Goal: Information Seeking & Learning: Learn about a topic

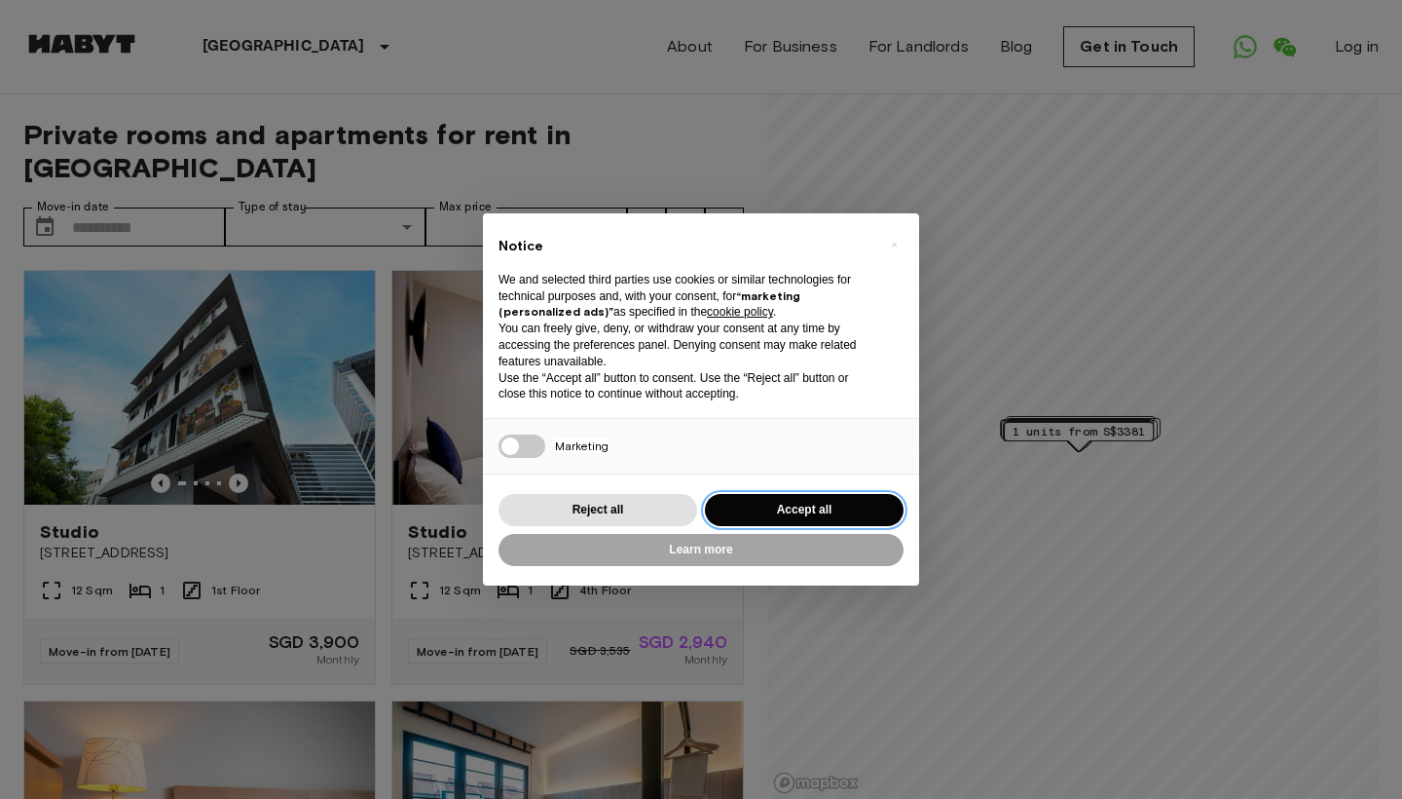
click at [754, 505] on button "Accept all" at bounding box center [804, 510] width 199 height 32
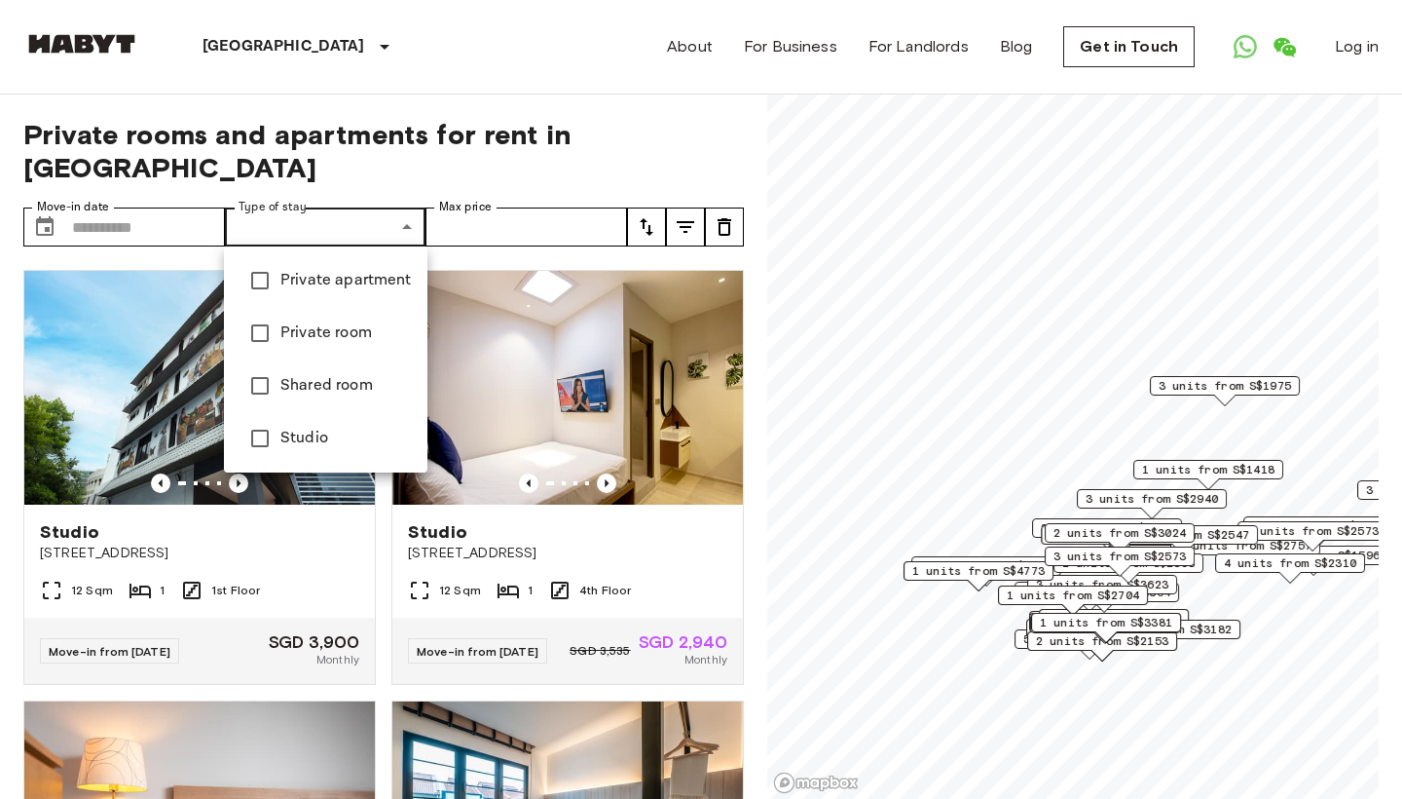
click at [357, 243] on div at bounding box center [701, 399] width 1402 height 799
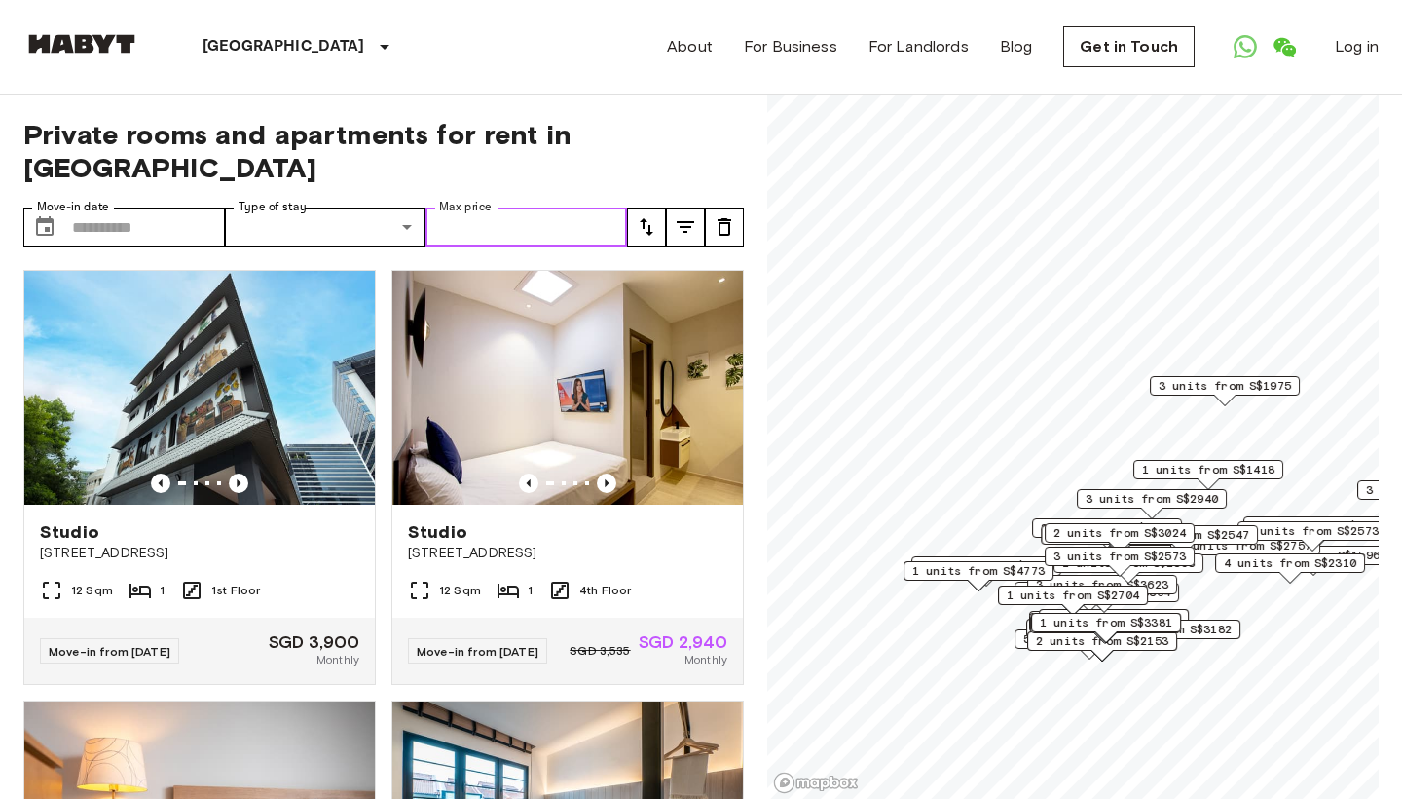
click at [485, 236] on input "Max price" at bounding box center [527, 226] width 202 height 39
type input "****"
